Goal: Navigation & Orientation: Find specific page/section

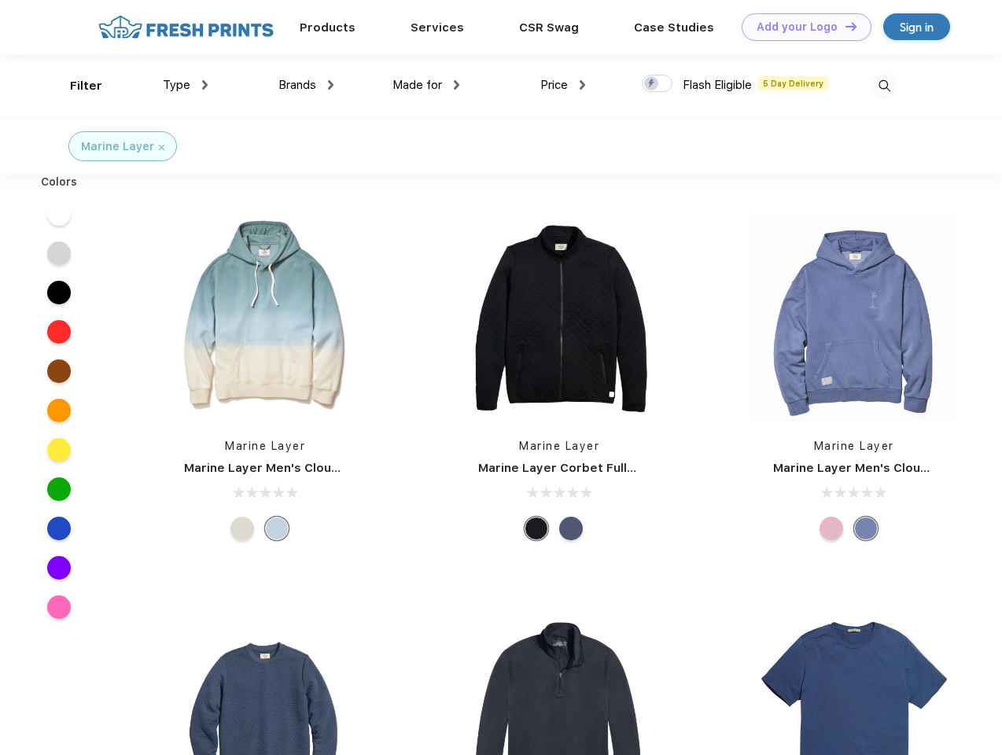
click at [801, 27] on link "Add your Logo Design Tool" at bounding box center [807, 27] width 130 height 28
click at [0, 0] on div "Design Tool" at bounding box center [0, 0] width 0 height 0
click at [844, 26] on link "Add your Logo Design Tool" at bounding box center [807, 27] width 130 height 28
click at [75, 86] on div "Filter" at bounding box center [86, 86] width 32 height 18
click at [186, 85] on span "Type" at bounding box center [177, 85] width 28 height 14
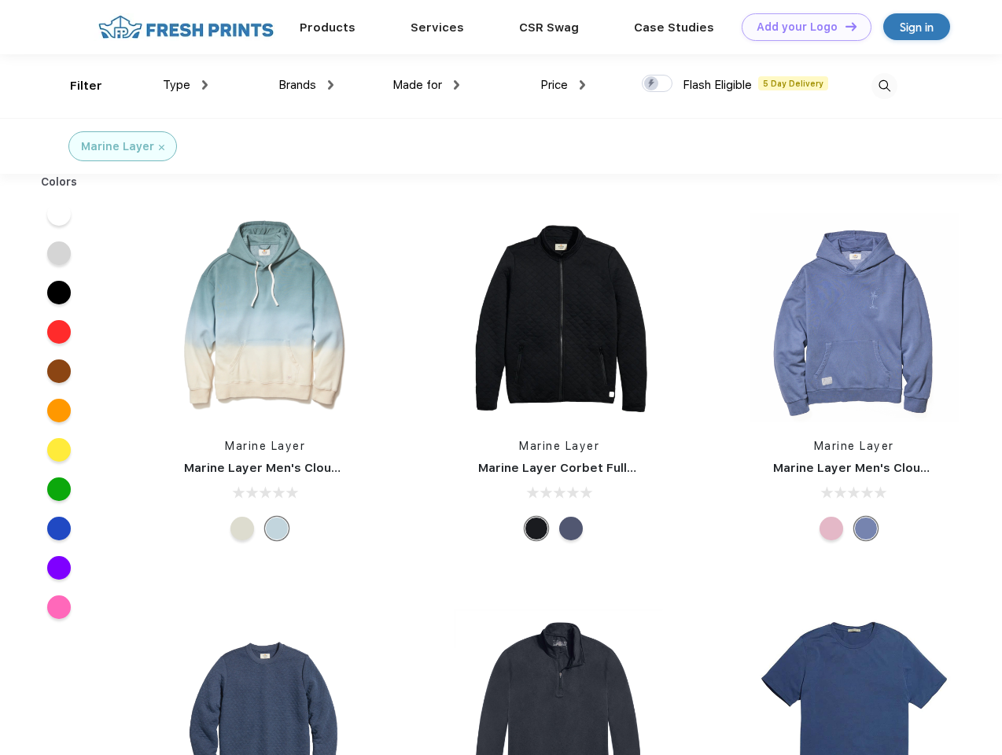
click at [306, 85] on span "Brands" at bounding box center [297, 85] width 38 height 14
click at [426, 85] on span "Made for" at bounding box center [417, 85] width 50 height 14
click at [563, 85] on span "Price" at bounding box center [554, 85] width 28 height 14
click at [657, 84] on div at bounding box center [657, 83] width 31 height 17
click at [652, 84] on input "checkbox" at bounding box center [647, 79] width 10 height 10
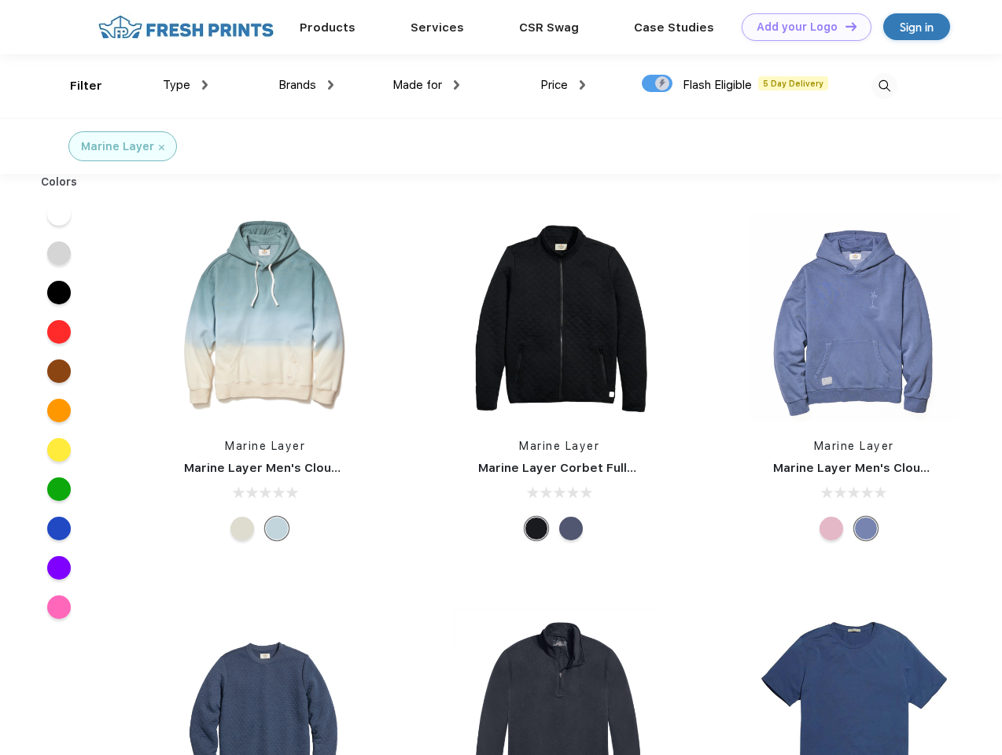
click at [884, 86] on img at bounding box center [884, 86] width 26 height 26
